Goal: Communication & Community: Answer question/provide support

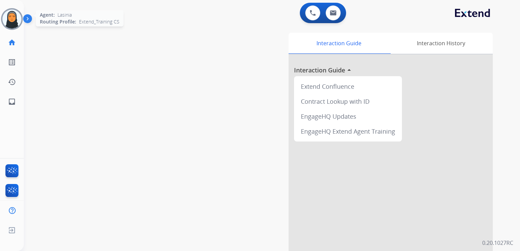
click at [11, 21] on img at bounding box center [11, 19] width 19 height 19
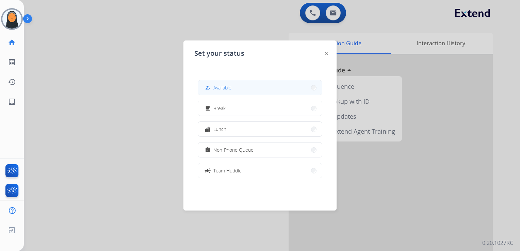
click at [227, 86] on span "Available" at bounding box center [222, 87] width 18 height 7
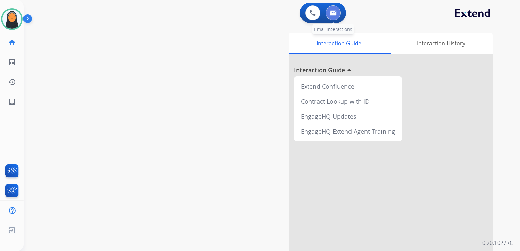
click at [331, 11] on img at bounding box center [333, 12] width 7 height 5
select select "**********"
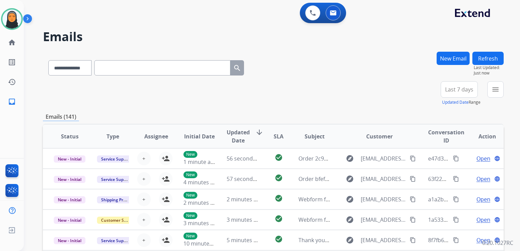
click at [160, 68] on input "text" at bounding box center [162, 67] width 136 height 15
paste input "**********"
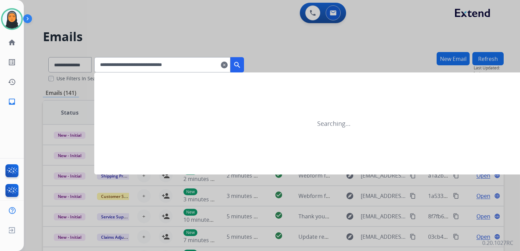
type input "**********"
click at [241, 64] on mat-icon "search" at bounding box center [237, 65] width 8 height 8
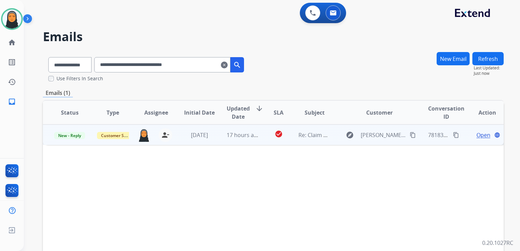
click at [476, 134] on span "Open" at bounding box center [483, 135] width 14 height 8
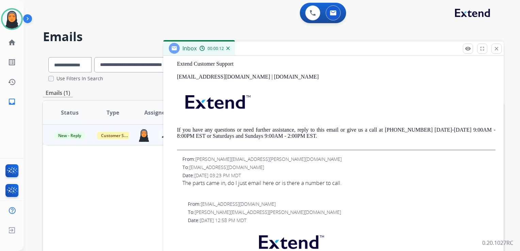
scroll to position [306, 0]
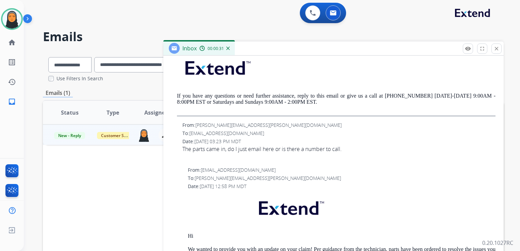
drag, startPoint x: 12, startPoint y: 21, endPoint x: 24, endPoint y: 26, distance: 12.7
click at [12, 21] on img at bounding box center [11, 19] width 19 height 19
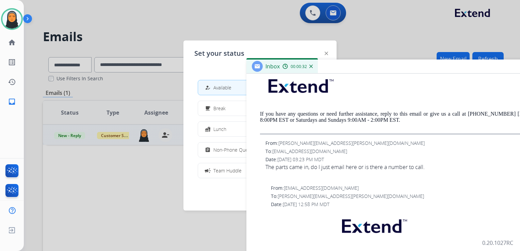
drag, startPoint x: 273, startPoint y: 53, endPoint x: 370, endPoint y: 79, distance: 99.8
click at [370, 74] on div "Inbox 00:00:32" at bounding box center [416, 67] width 340 height 14
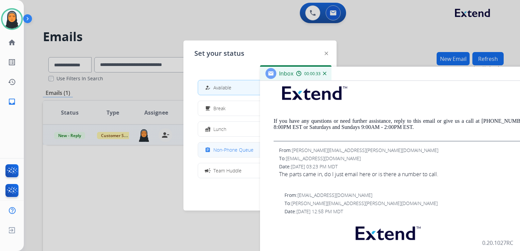
click at [234, 148] on span "Non-Phone Queue" at bounding box center [233, 149] width 40 height 7
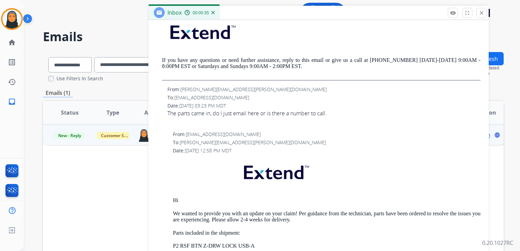
drag, startPoint x: 390, startPoint y: 74, endPoint x: 279, endPoint y: 13, distance: 127.1
click at [279, 13] on div "Inbox 00:00:35" at bounding box center [318, 13] width 340 height 14
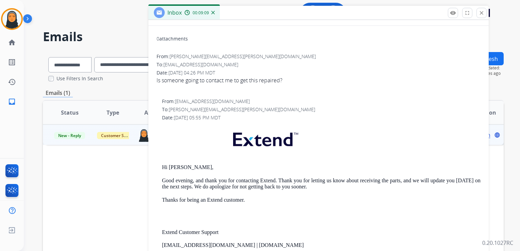
scroll to position [0, 0]
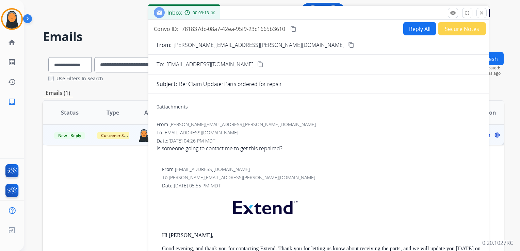
click at [417, 28] on button "Reply All" at bounding box center [419, 28] width 33 height 13
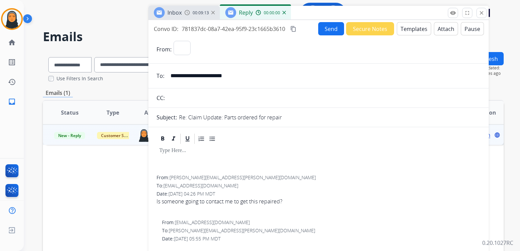
select select "**********"
click at [418, 31] on button "Templates" at bounding box center [413, 28] width 34 height 13
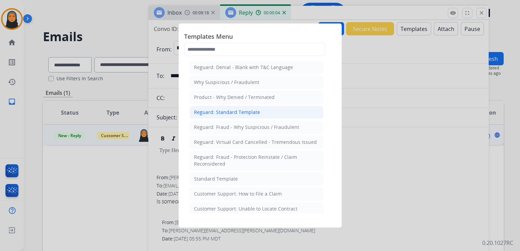
click at [264, 111] on li "Reguard: Standard Template" at bounding box center [256, 112] width 134 height 13
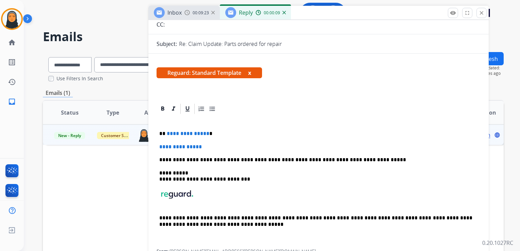
scroll to position [68, 0]
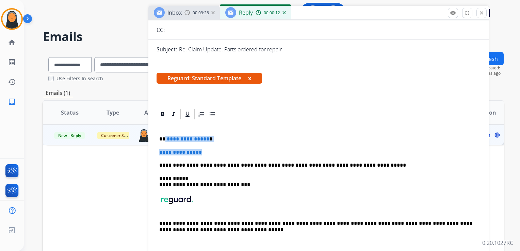
drag, startPoint x: 165, startPoint y: 137, endPoint x: 213, endPoint y: 149, distance: 49.7
click at [213, 149] on div "**********" at bounding box center [318, 187] width 324 height 134
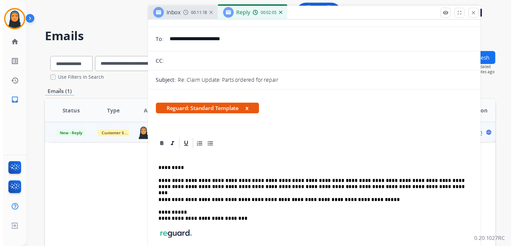
scroll to position [0, 0]
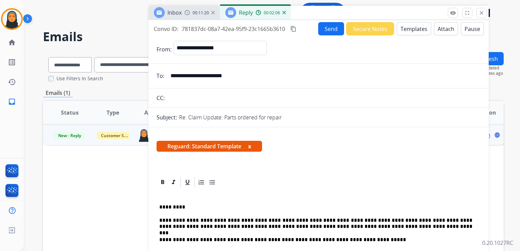
click at [327, 32] on button "Send" at bounding box center [331, 28] width 26 height 13
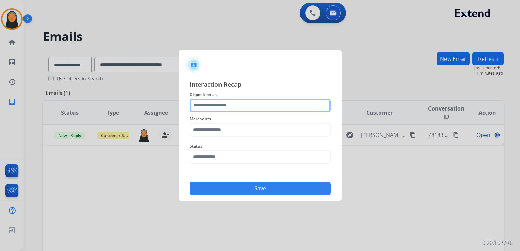
click at [254, 104] on input "text" at bounding box center [259, 106] width 141 height 14
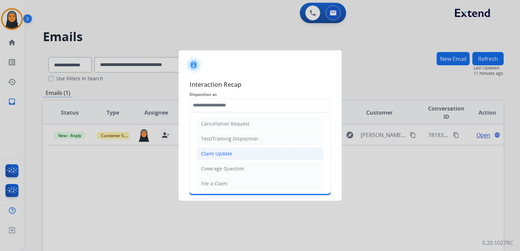
click at [253, 152] on li "Claim Update" at bounding box center [260, 153] width 127 height 13
type input "**********"
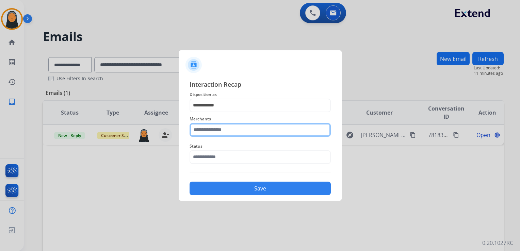
click at [262, 130] on input "text" at bounding box center [259, 130] width 141 height 14
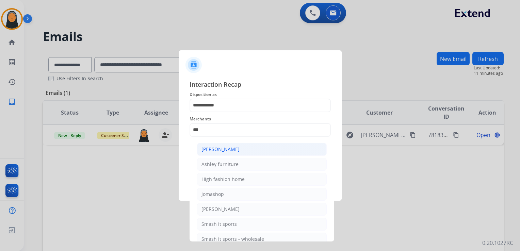
click at [253, 151] on li "[PERSON_NAME]" at bounding box center [262, 149] width 130 height 13
type input "**********"
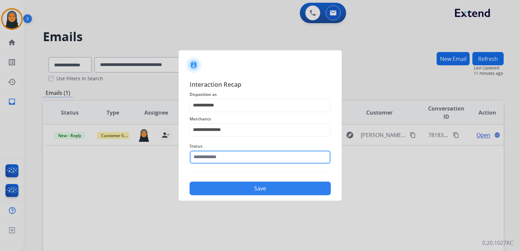
click at [255, 158] on input "text" at bounding box center [259, 157] width 141 height 14
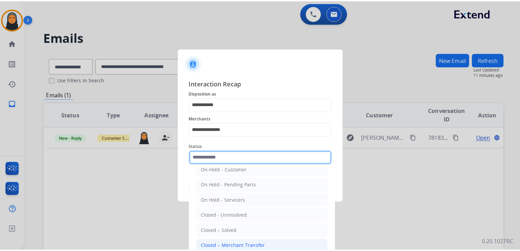
scroll to position [34, 0]
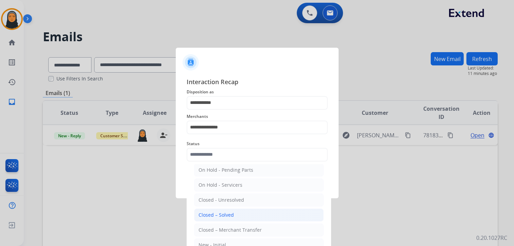
click at [256, 214] on li "Closed – Solved" at bounding box center [259, 214] width 130 height 13
type input "**********"
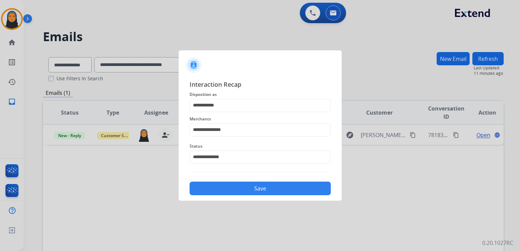
click at [264, 189] on button "Save" at bounding box center [259, 189] width 141 height 14
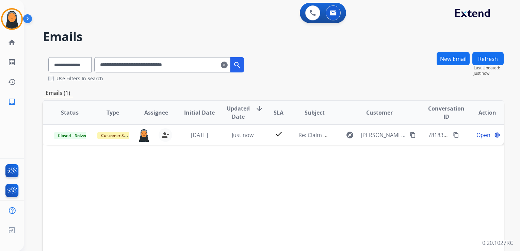
click at [227, 64] on mat-icon "clear" at bounding box center [224, 65] width 7 height 8
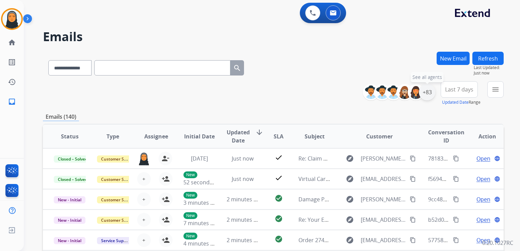
click at [427, 91] on div "+83" at bounding box center [427, 92] width 16 height 16
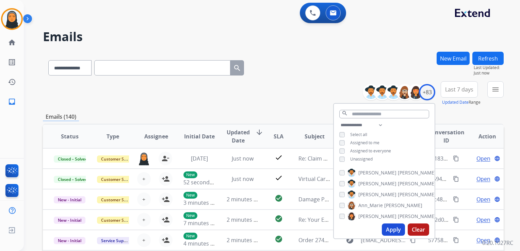
click at [390, 230] on button "Apply" at bounding box center [393, 229] width 23 height 12
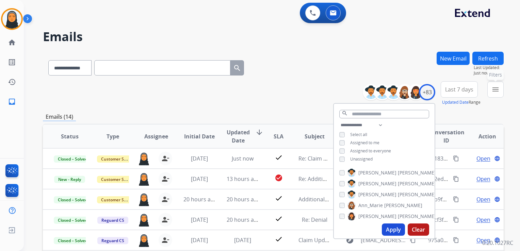
click at [493, 92] on mat-icon "menu" at bounding box center [495, 89] width 8 height 8
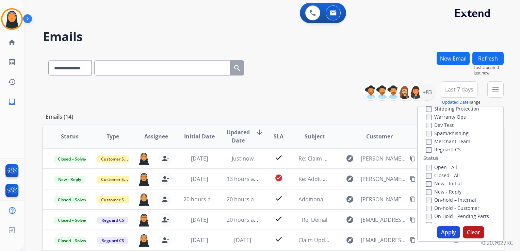
scroll to position [68, 0]
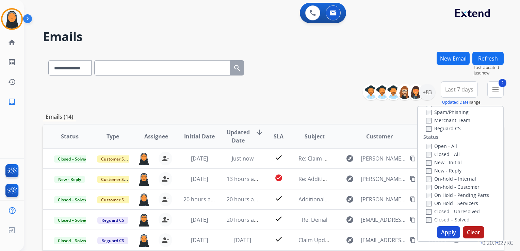
click at [446, 232] on button "Apply" at bounding box center [448, 232] width 23 height 12
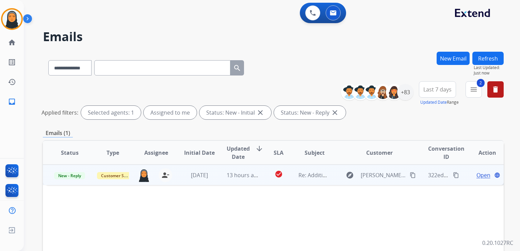
click at [476, 173] on span "Open" at bounding box center [483, 175] width 14 height 8
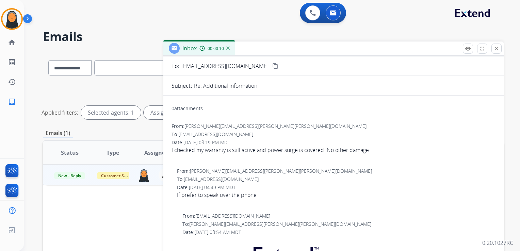
scroll to position [0, 0]
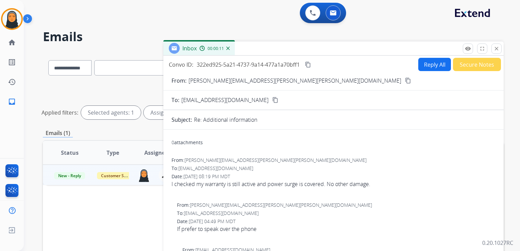
click at [429, 61] on button "Reply All" at bounding box center [434, 64] width 33 height 13
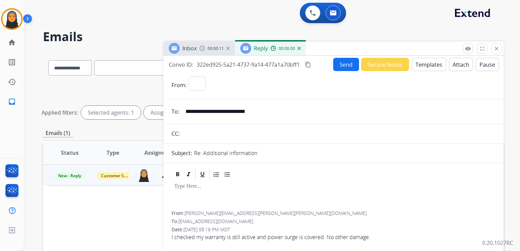
select select "**********"
click at [423, 62] on button "Templates" at bounding box center [428, 64] width 34 height 13
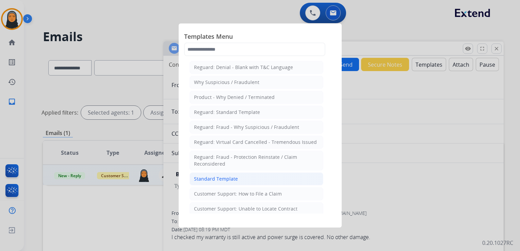
click at [238, 178] on li "Standard Template" at bounding box center [256, 178] width 134 height 13
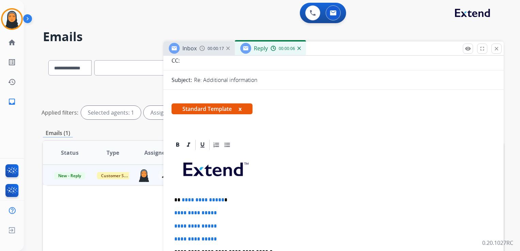
scroll to position [136, 0]
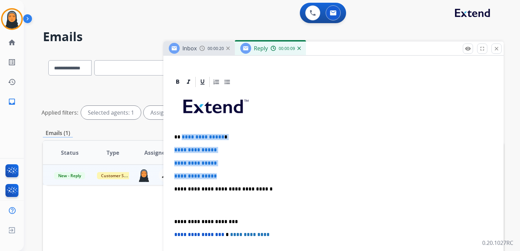
drag, startPoint x: 180, startPoint y: 135, endPoint x: 231, endPoint y: 172, distance: 62.9
click at [231, 172] on div "**********" at bounding box center [333, 205] width 324 height 234
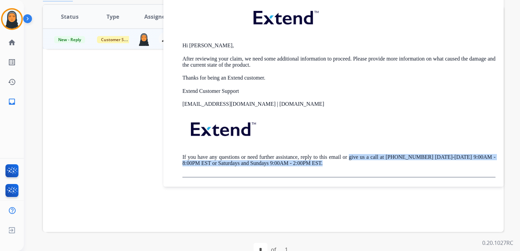
drag, startPoint x: 355, startPoint y: 156, endPoint x: 431, endPoint y: 161, distance: 75.6
click at [431, 161] on p "If you have any questions or need further assistance, reply to this email or gi…" at bounding box center [338, 160] width 313 height 13
copy p "give us a call at [PHONE_NUMBER] [DATE]-[DATE] 9:00AM - 8:00PM EST or Saturdays…"
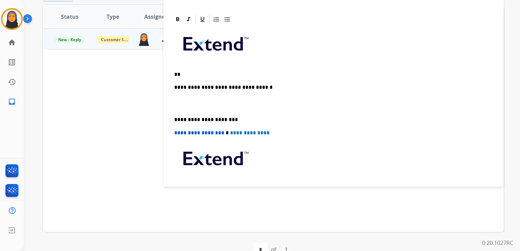
scroll to position [21, 0]
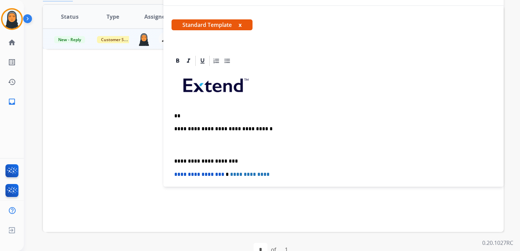
click at [220, 111] on div "**********" at bounding box center [333, 164] width 324 height 195
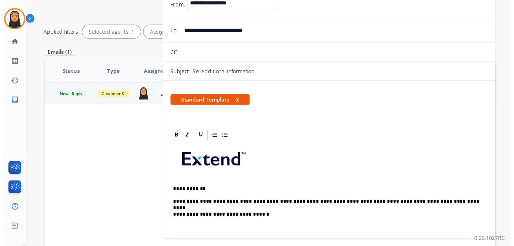
scroll to position [0, 0]
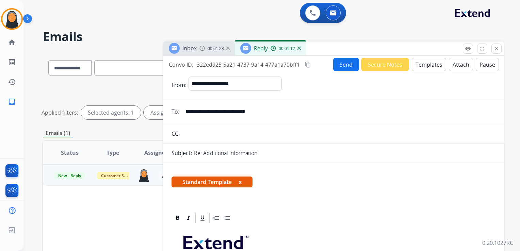
click at [343, 61] on button "Send" at bounding box center [346, 64] width 26 height 13
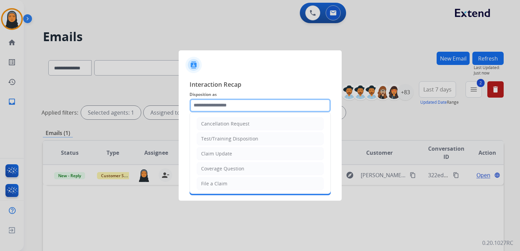
click at [273, 108] on input "text" at bounding box center [259, 106] width 141 height 14
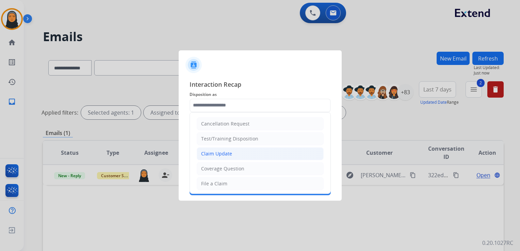
click at [254, 154] on li "Claim Update" at bounding box center [260, 153] width 127 height 13
type input "**********"
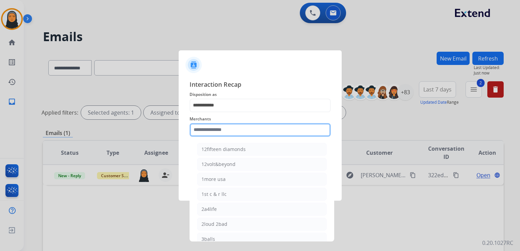
click at [256, 130] on input "text" at bounding box center [259, 130] width 141 height 14
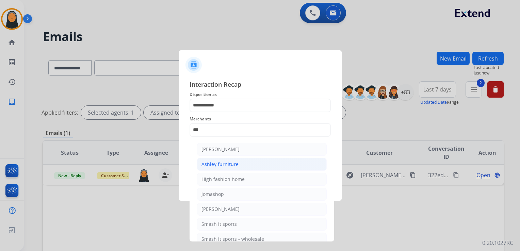
click at [248, 165] on li "Ashley furniture" at bounding box center [262, 164] width 130 height 13
type input "**********"
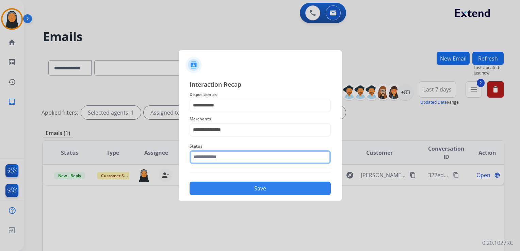
click at [249, 155] on input "text" at bounding box center [259, 157] width 141 height 14
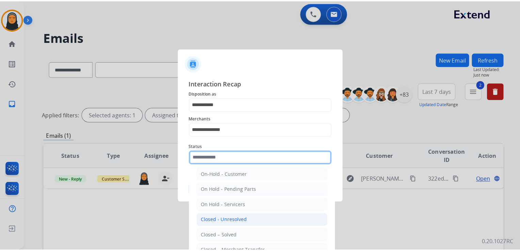
scroll to position [34, 0]
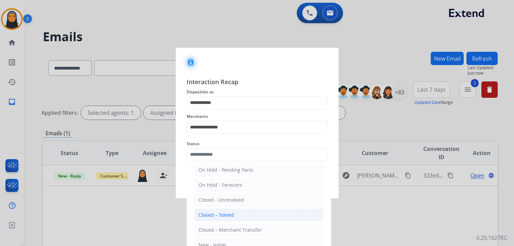
click at [253, 214] on li "Closed – Solved" at bounding box center [259, 214] width 130 height 13
type input "**********"
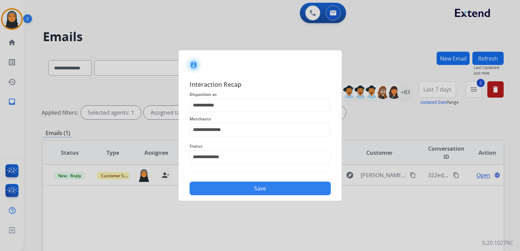
click at [256, 192] on button "Save" at bounding box center [259, 189] width 141 height 14
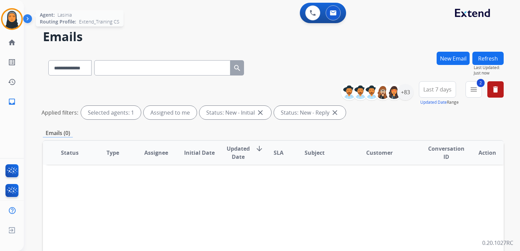
drag, startPoint x: 14, startPoint y: 21, endPoint x: 22, endPoint y: 25, distance: 9.1
click at [14, 21] on img at bounding box center [11, 19] width 19 height 19
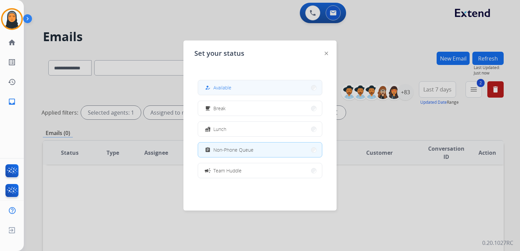
click at [212, 85] on div "how_to_reg" at bounding box center [208, 88] width 10 height 8
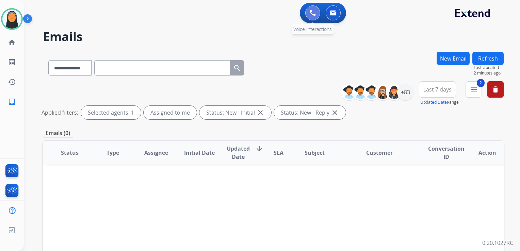
click at [315, 17] on button at bounding box center [312, 12] width 15 height 15
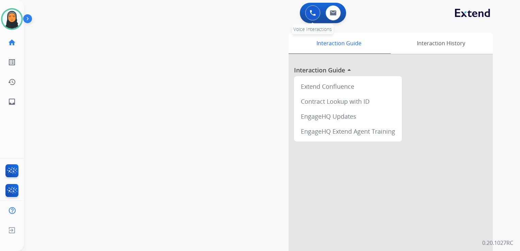
click at [312, 13] on img at bounding box center [312, 13] width 6 height 6
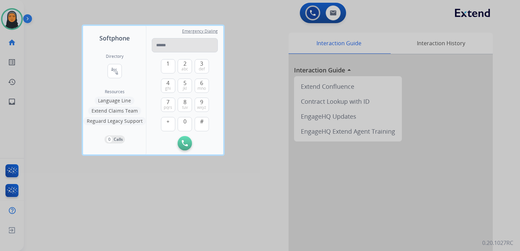
click at [176, 47] on input "tel" at bounding box center [185, 45] width 66 height 14
type input "**********"
click at [184, 140] on img at bounding box center [185, 143] width 6 height 6
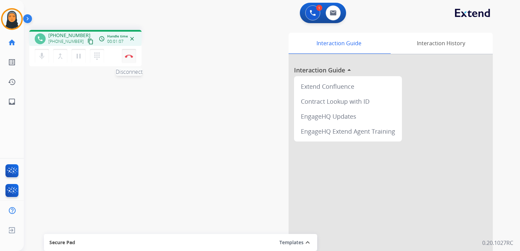
click at [128, 57] on img at bounding box center [129, 55] width 8 height 3
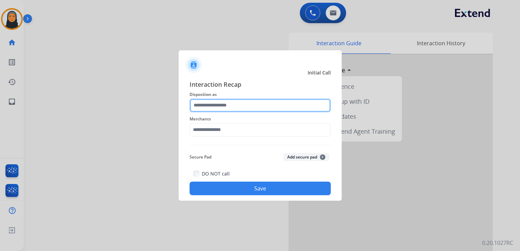
click at [221, 105] on input "text" at bounding box center [259, 106] width 141 height 14
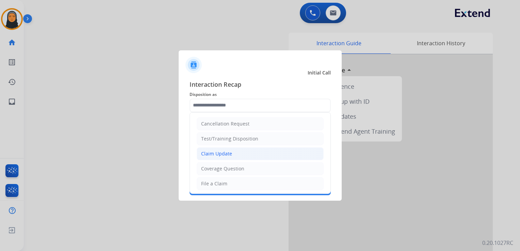
drag, startPoint x: 231, startPoint y: 154, endPoint x: 234, endPoint y: 151, distance: 4.6
click at [231, 154] on li "Claim Update" at bounding box center [260, 153] width 127 height 13
type input "**********"
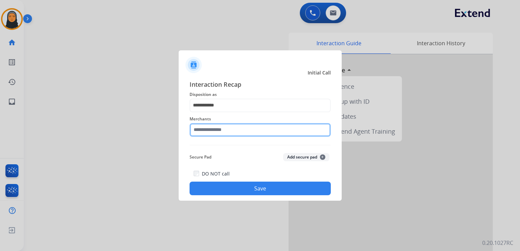
click at [245, 134] on input "text" at bounding box center [259, 130] width 141 height 14
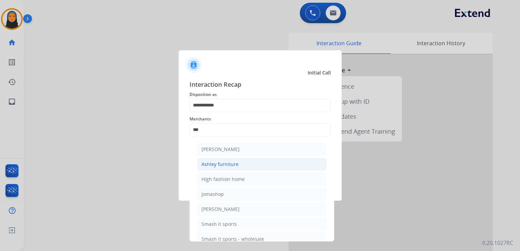
click at [239, 164] on li "Ashley furniture" at bounding box center [262, 164] width 130 height 13
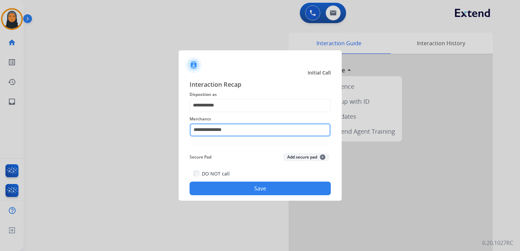
click at [240, 132] on input "**********" at bounding box center [259, 130] width 141 height 14
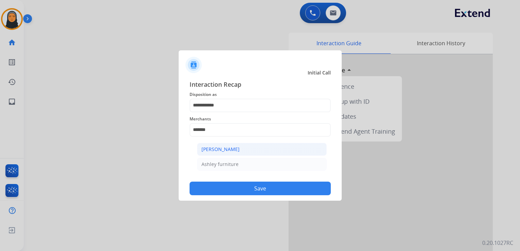
click at [241, 146] on li "[PERSON_NAME]" at bounding box center [262, 149] width 130 height 13
type input "**********"
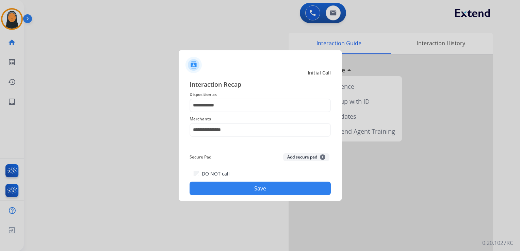
click at [250, 186] on button "Save" at bounding box center [259, 189] width 141 height 14
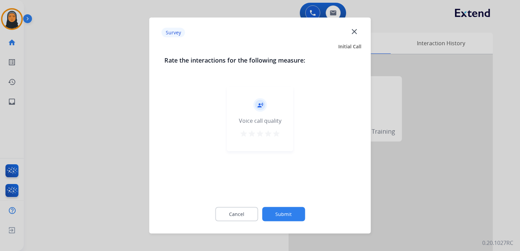
click at [276, 136] on mat-icon "star" at bounding box center [276, 134] width 8 height 8
click at [287, 210] on button "Submit" at bounding box center [283, 214] width 43 height 14
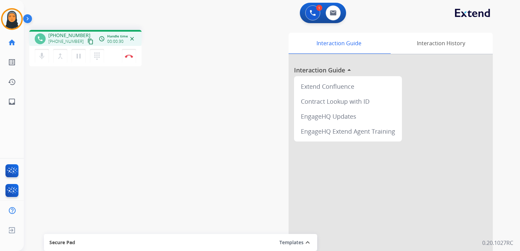
click at [87, 40] on mat-icon "content_copy" at bounding box center [90, 41] width 6 height 6
click at [80, 57] on mat-icon "pause" at bounding box center [78, 56] width 8 height 8
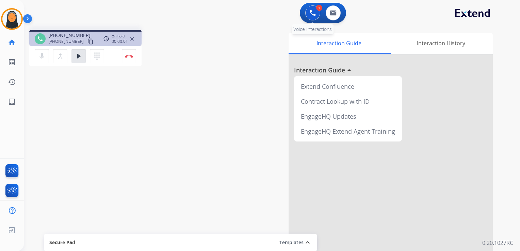
click at [313, 14] on img at bounding box center [312, 13] width 6 height 6
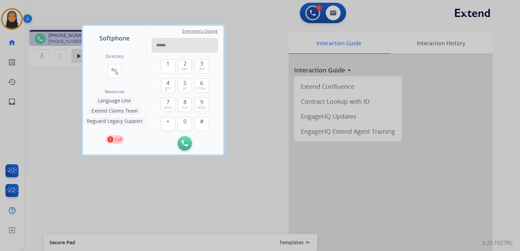
click at [170, 46] on input "tel" at bounding box center [185, 45] width 66 height 14
type input "**********"
click at [183, 145] on img at bounding box center [185, 143] width 6 height 6
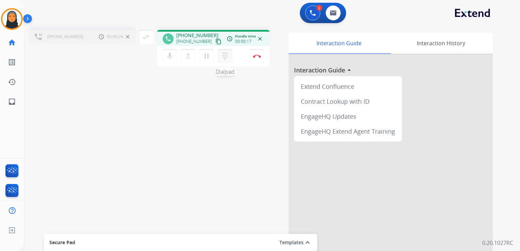
click at [224, 54] on mat-icon "dialpad" at bounding box center [225, 56] width 8 height 8
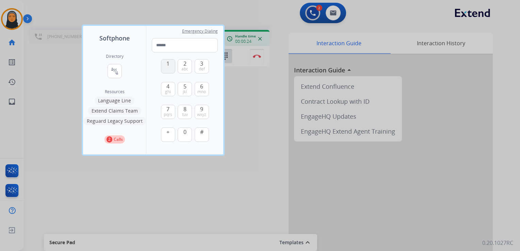
click at [166, 68] on button "1" at bounding box center [168, 66] width 14 height 14
type input "*"
click at [244, 161] on div at bounding box center [260, 125] width 520 height 251
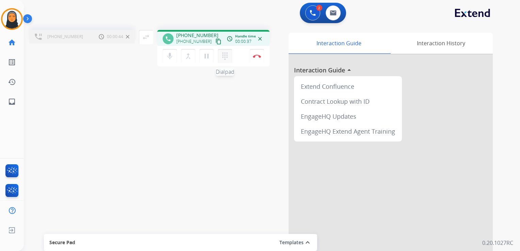
click at [224, 54] on mat-icon "dialpad" at bounding box center [225, 56] width 8 height 8
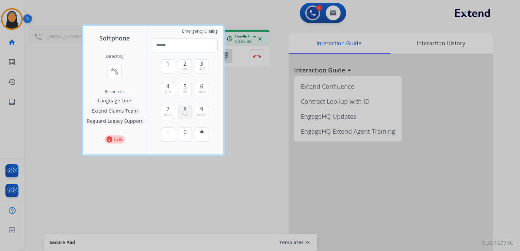
click at [184, 113] on span "tuv" at bounding box center [185, 114] width 6 height 5
click at [203, 68] on span "def" at bounding box center [202, 68] width 6 height 5
click at [186, 68] on span "abc" at bounding box center [184, 68] width 7 height 5
click at [169, 89] on button "4 ghi" at bounding box center [168, 89] width 14 height 14
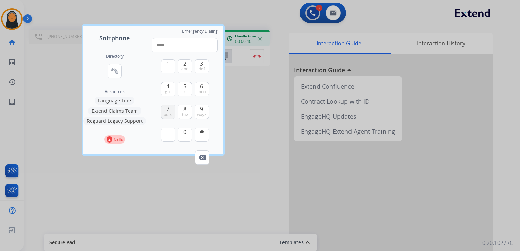
click at [165, 112] on span "pqrs" at bounding box center [168, 114] width 9 height 5
click at [168, 92] on span "ghi" at bounding box center [168, 91] width 6 height 5
click at [203, 112] on span "wxyz" at bounding box center [201, 114] width 9 height 5
click at [203, 71] on span "def" at bounding box center [202, 68] width 6 height 5
click at [183, 67] on span "abc" at bounding box center [184, 68] width 7 height 5
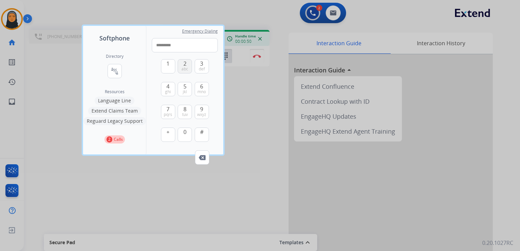
type input "**********"
click at [230, 186] on div at bounding box center [260, 125] width 520 height 251
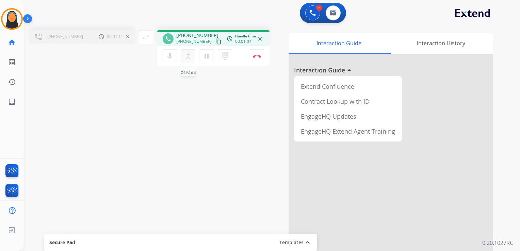
click at [188, 57] on mat-icon "merge_type" at bounding box center [188, 56] width 8 height 8
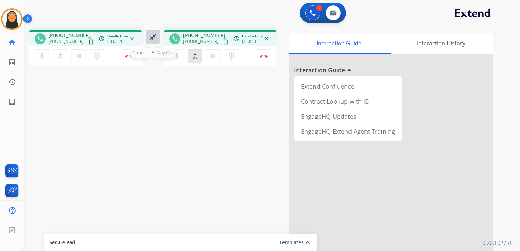
click at [150, 37] on mat-icon "close_fullscreen" at bounding box center [153, 37] width 8 height 8
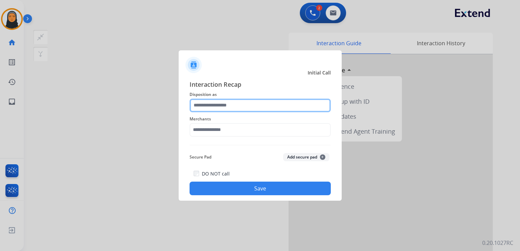
click at [248, 106] on input "text" at bounding box center [259, 106] width 141 height 14
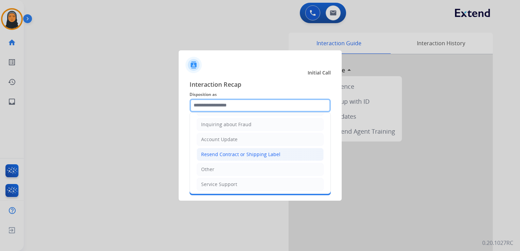
scroll to position [104, 0]
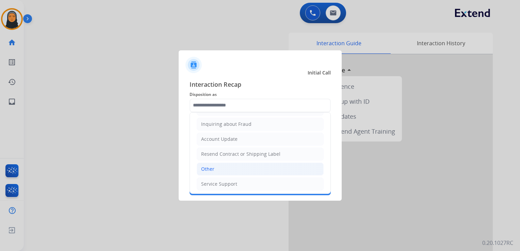
click at [238, 166] on li "Other" at bounding box center [260, 169] width 127 height 13
type input "*****"
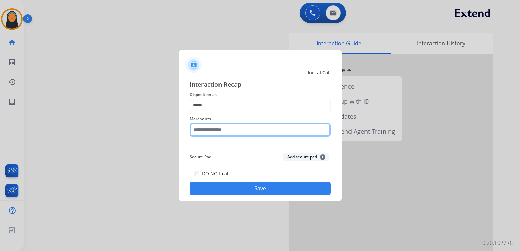
click at [255, 130] on input "text" at bounding box center [259, 130] width 141 height 14
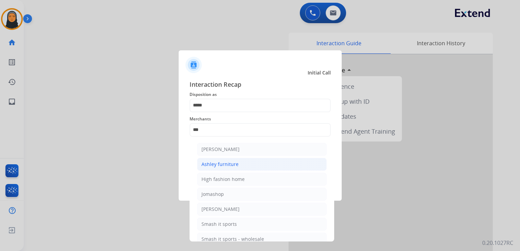
click at [258, 165] on li "Ashley furniture" at bounding box center [262, 164] width 130 height 13
type input "**********"
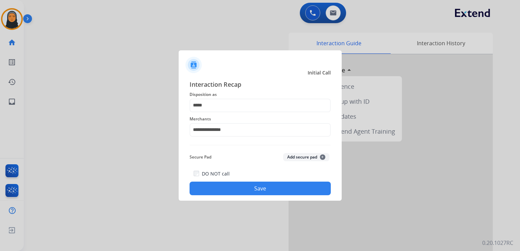
click at [271, 188] on button "Save" at bounding box center [259, 189] width 141 height 14
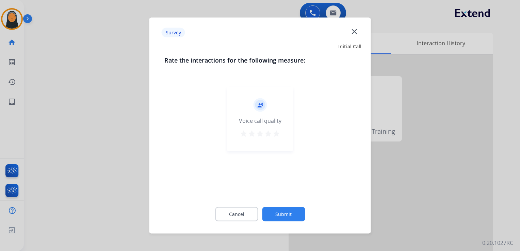
click at [353, 32] on mat-icon "close" at bounding box center [354, 31] width 9 height 9
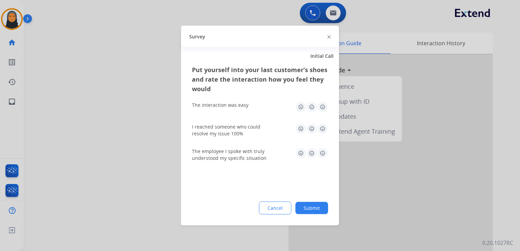
click at [326, 37] on div "Survey" at bounding box center [260, 36] width 158 height 21
click at [328, 36] on img at bounding box center [328, 36] width 3 height 3
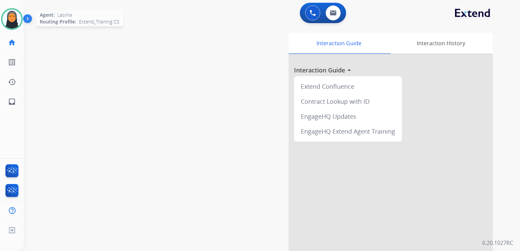
click at [10, 18] on img at bounding box center [11, 19] width 19 height 19
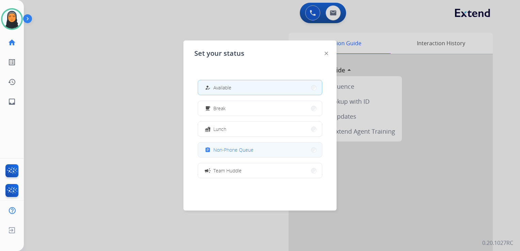
click at [260, 149] on button "assignment Non-Phone Queue" at bounding box center [260, 149] width 124 height 15
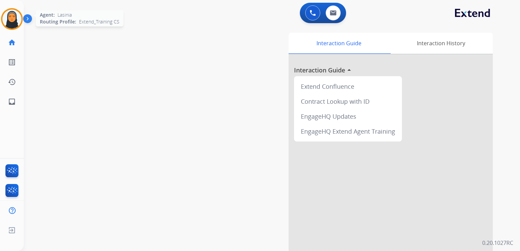
click at [9, 22] on img at bounding box center [11, 19] width 19 height 19
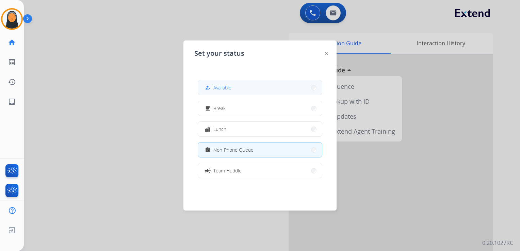
click at [245, 89] on button "how_to_reg Available" at bounding box center [260, 87] width 124 height 15
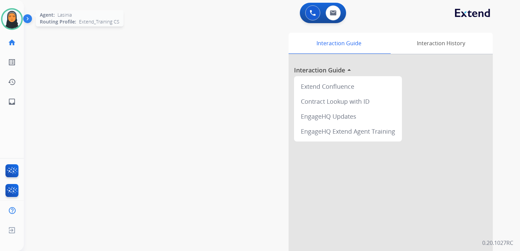
click at [18, 22] on img at bounding box center [11, 19] width 19 height 19
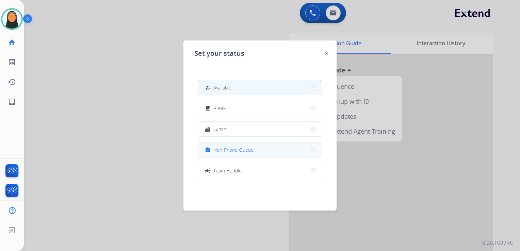
click at [267, 150] on button "assignment Non-Phone Queue" at bounding box center [260, 149] width 124 height 15
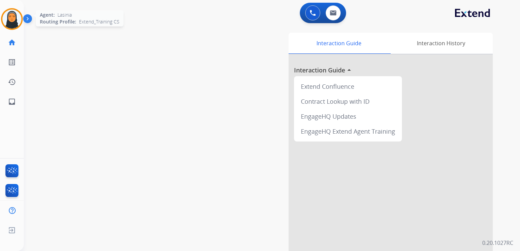
click at [13, 16] on img at bounding box center [11, 19] width 19 height 19
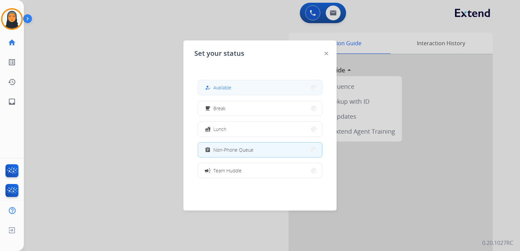
click at [238, 85] on button "how_to_reg Available" at bounding box center [260, 87] width 124 height 15
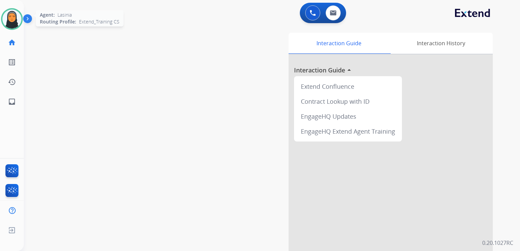
click at [14, 16] on img at bounding box center [11, 19] width 19 height 19
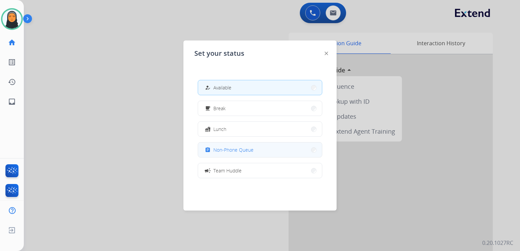
click at [233, 151] on span "Non-Phone Queue" at bounding box center [233, 149] width 40 height 7
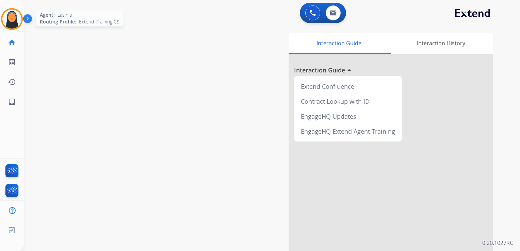
click at [9, 22] on img at bounding box center [11, 19] width 19 height 19
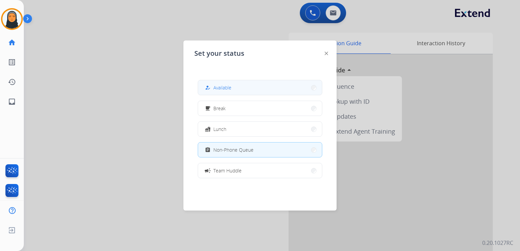
click at [248, 87] on button "how_to_reg Available" at bounding box center [260, 87] width 124 height 15
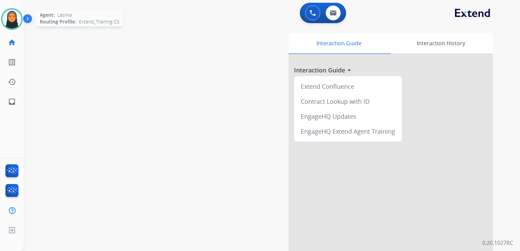
click at [12, 20] on img at bounding box center [11, 19] width 19 height 19
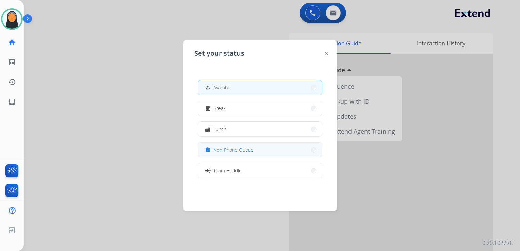
click at [237, 152] on span "Non-Phone Queue" at bounding box center [233, 149] width 40 height 7
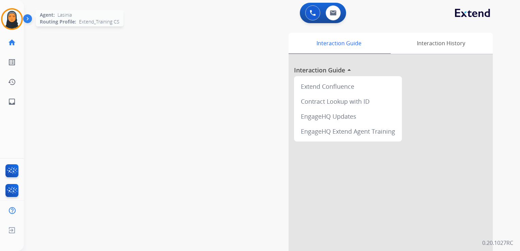
click at [9, 17] on img at bounding box center [11, 19] width 19 height 19
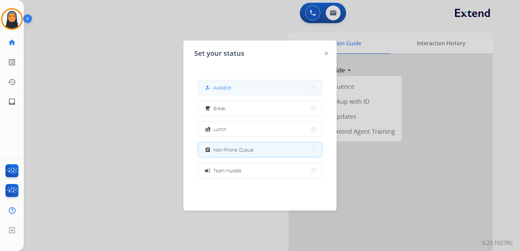
click at [277, 92] on button "how_to_reg Available" at bounding box center [260, 87] width 124 height 15
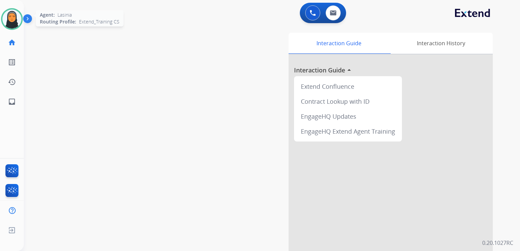
click at [15, 18] on img at bounding box center [11, 19] width 19 height 19
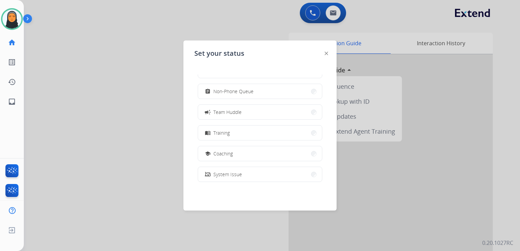
scroll to position [0, 0]
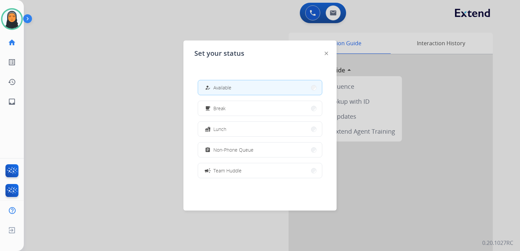
click at [93, 79] on div at bounding box center [260, 125] width 520 height 251
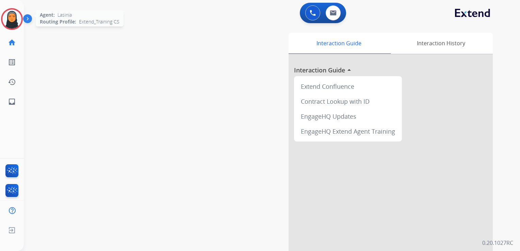
drag, startPoint x: 16, startPoint y: 22, endPoint x: 20, endPoint y: 24, distance: 3.7
click at [16, 22] on img at bounding box center [11, 19] width 19 height 19
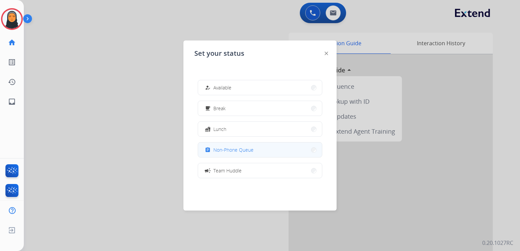
click at [220, 151] on span "Non-Phone Queue" at bounding box center [233, 149] width 40 height 7
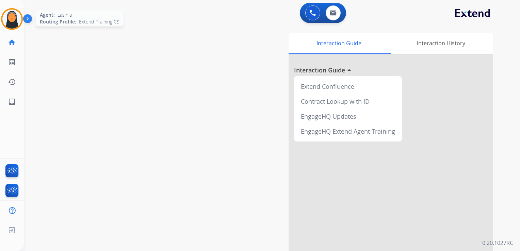
click at [18, 14] on img at bounding box center [11, 19] width 19 height 19
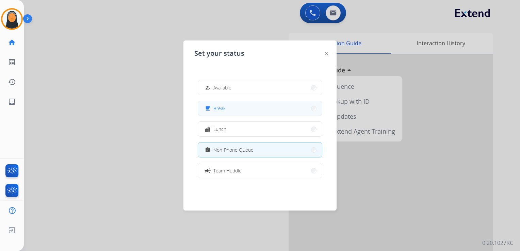
click at [243, 108] on button "free_breakfast Break" at bounding box center [260, 108] width 124 height 15
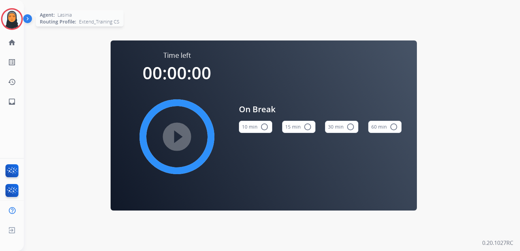
click at [18, 22] on img at bounding box center [11, 19] width 19 height 19
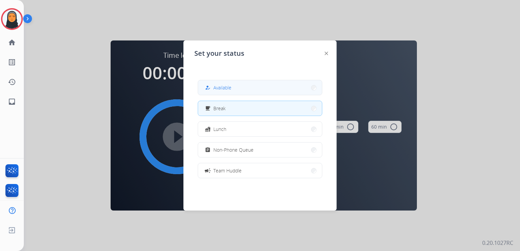
click at [283, 84] on button "how_to_reg Available" at bounding box center [260, 87] width 124 height 15
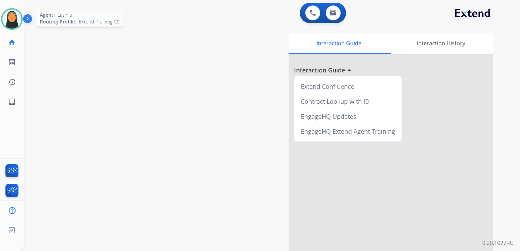
click at [8, 20] on img at bounding box center [11, 19] width 19 height 19
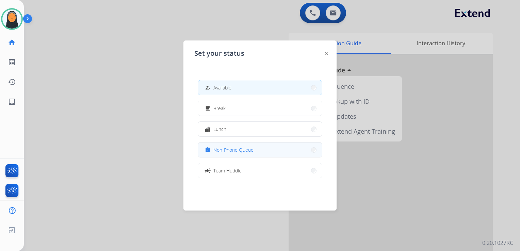
click at [236, 147] on span "Non-Phone Queue" at bounding box center [233, 149] width 40 height 7
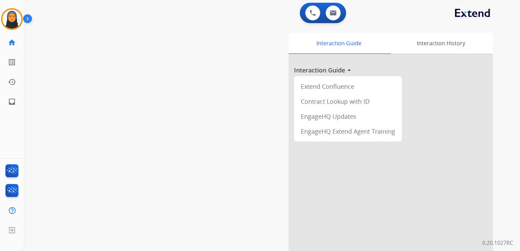
drag, startPoint x: 14, startPoint y: 16, endPoint x: 26, endPoint y: 20, distance: 12.6
click at [14, 16] on img at bounding box center [11, 19] width 19 height 19
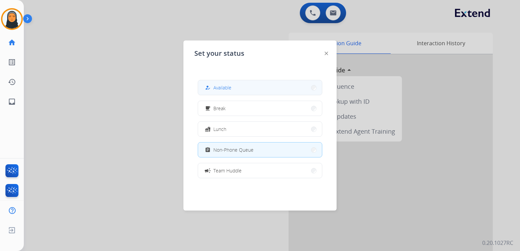
click at [230, 90] on span "Available" at bounding box center [222, 87] width 18 height 7
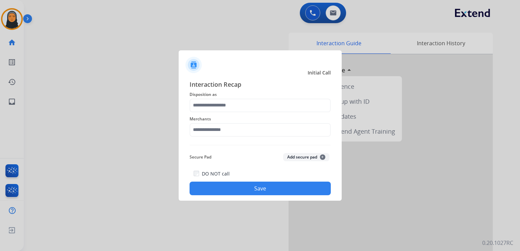
click at [120, 65] on div at bounding box center [260, 125] width 520 height 251
click at [125, 109] on div at bounding box center [260, 125] width 520 height 251
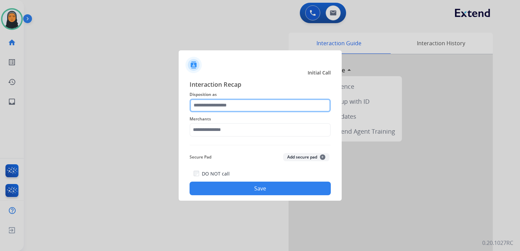
click at [222, 108] on input "text" at bounding box center [259, 106] width 141 height 14
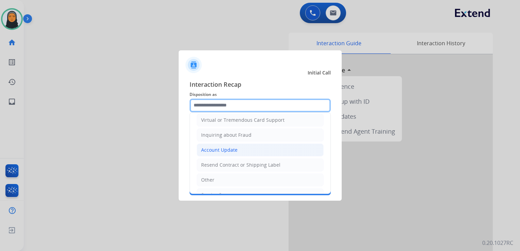
scroll to position [104, 0]
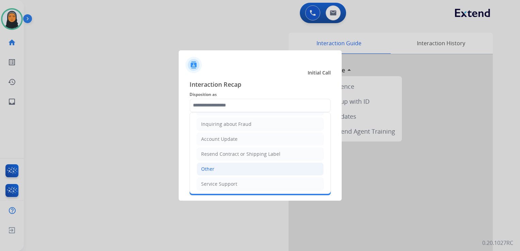
click at [230, 169] on li "Other" at bounding box center [260, 169] width 127 height 13
type input "*****"
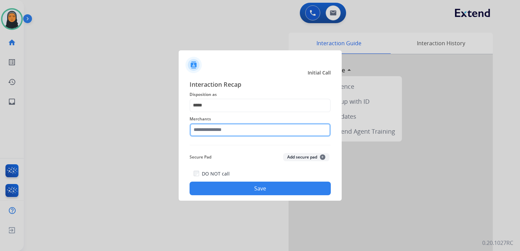
click at [237, 132] on input "text" at bounding box center [259, 130] width 141 height 14
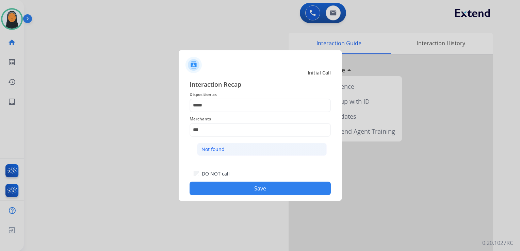
click at [239, 146] on li "Not found" at bounding box center [262, 149] width 130 height 13
type input "*********"
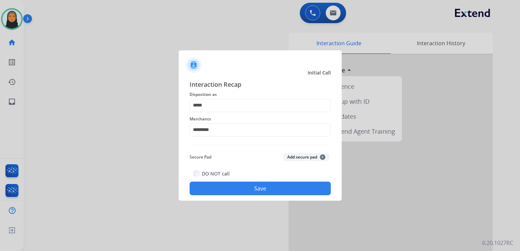
click at [270, 189] on button "Save" at bounding box center [259, 189] width 141 height 14
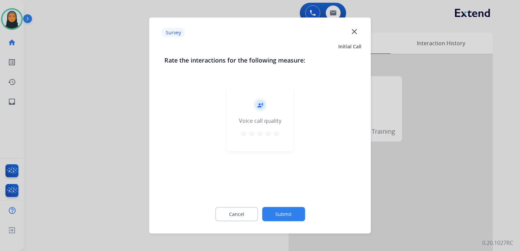
click at [354, 32] on mat-icon "close" at bounding box center [354, 31] width 9 height 9
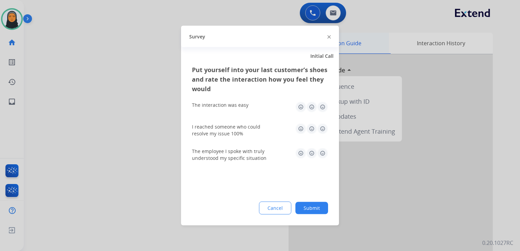
click at [328, 35] on img at bounding box center [328, 36] width 3 height 3
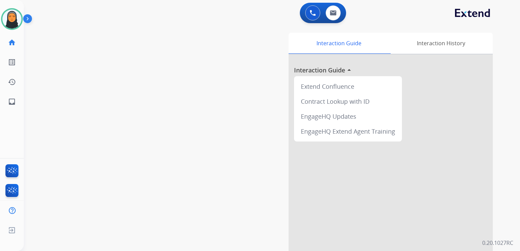
click at [345, 229] on div at bounding box center [390, 181] width 204 height 254
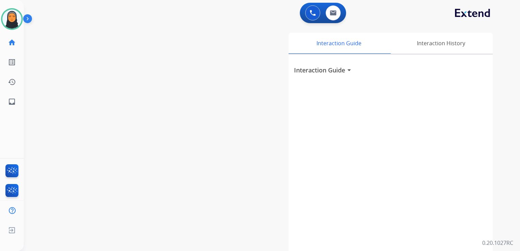
click at [339, 205] on div "Interaction Guide arrow_drop_down" at bounding box center [390, 181] width 204 height 254
click at [10, 15] on img at bounding box center [11, 19] width 19 height 19
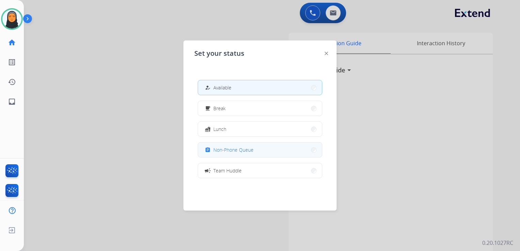
click at [231, 150] on span "Non-Phone Queue" at bounding box center [233, 149] width 40 height 7
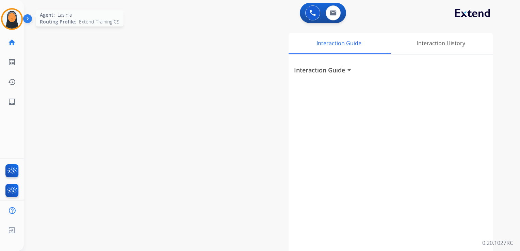
click at [14, 21] on img at bounding box center [11, 19] width 19 height 19
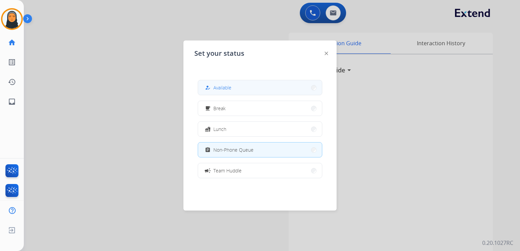
click at [275, 91] on button "how_to_reg Available" at bounding box center [260, 87] width 124 height 15
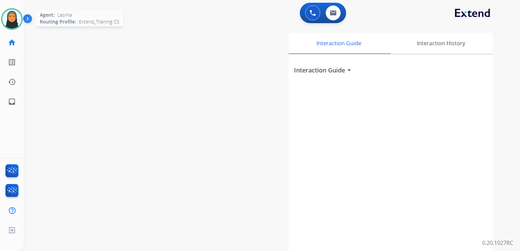
click at [15, 18] on img at bounding box center [11, 19] width 19 height 19
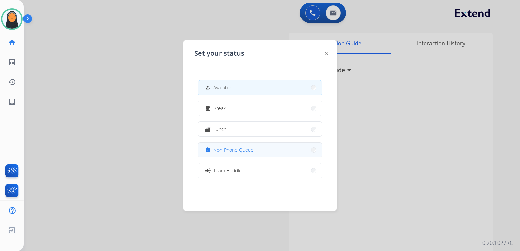
click at [269, 153] on button "assignment Non-Phone Queue" at bounding box center [260, 149] width 124 height 15
